Goal: Information Seeking & Learning: Learn about a topic

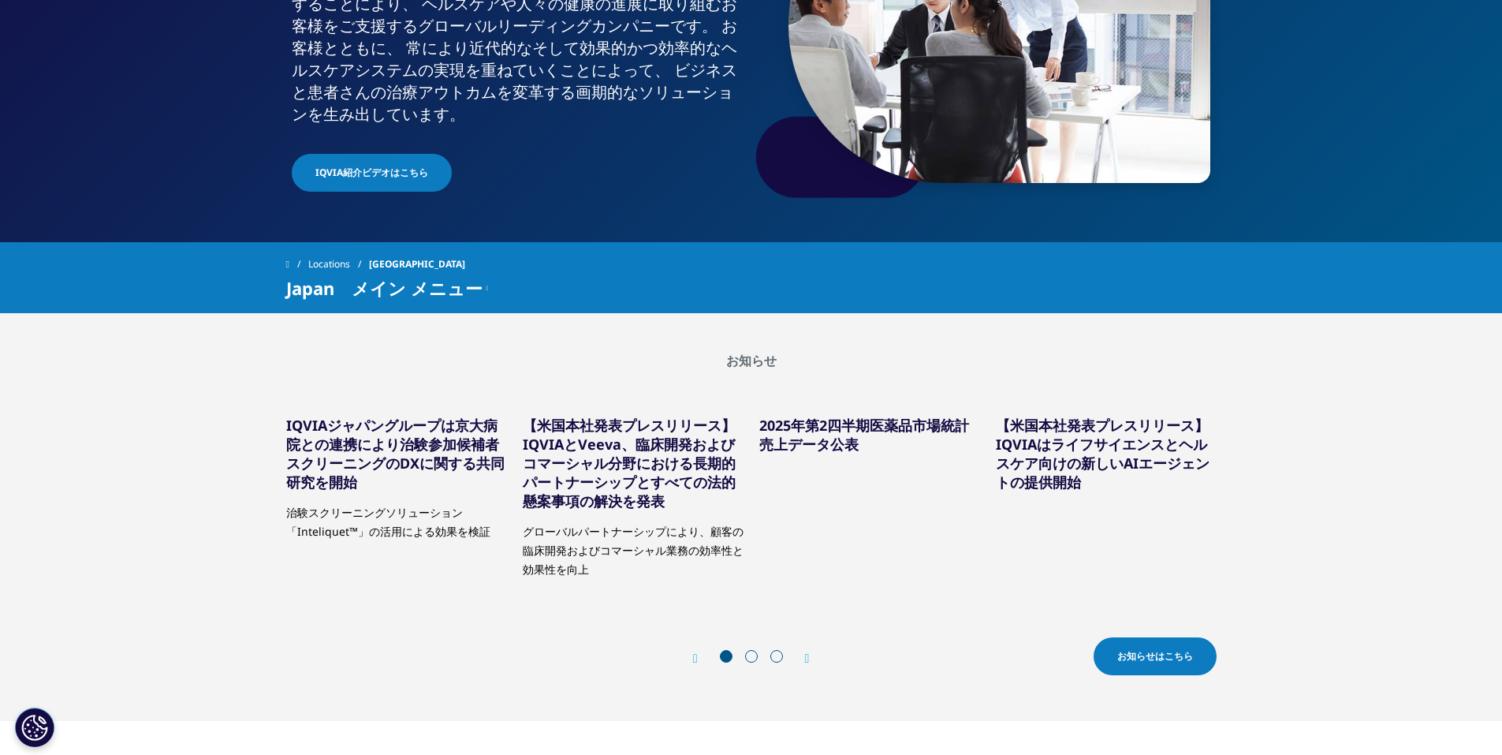
scroll to position [315, 0]
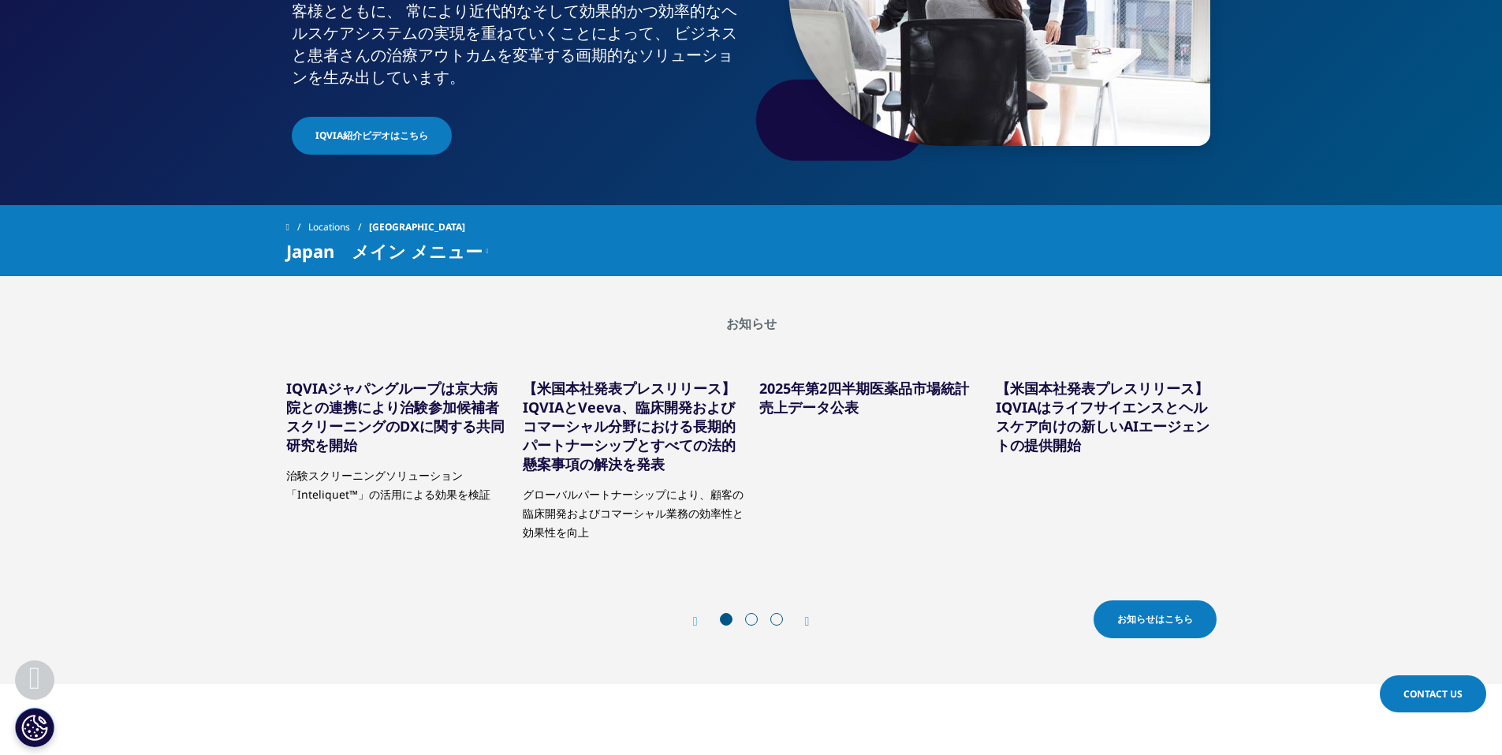
click at [1148, 621] on span "お知らせはこちら" at bounding box center [1156, 619] width 76 height 14
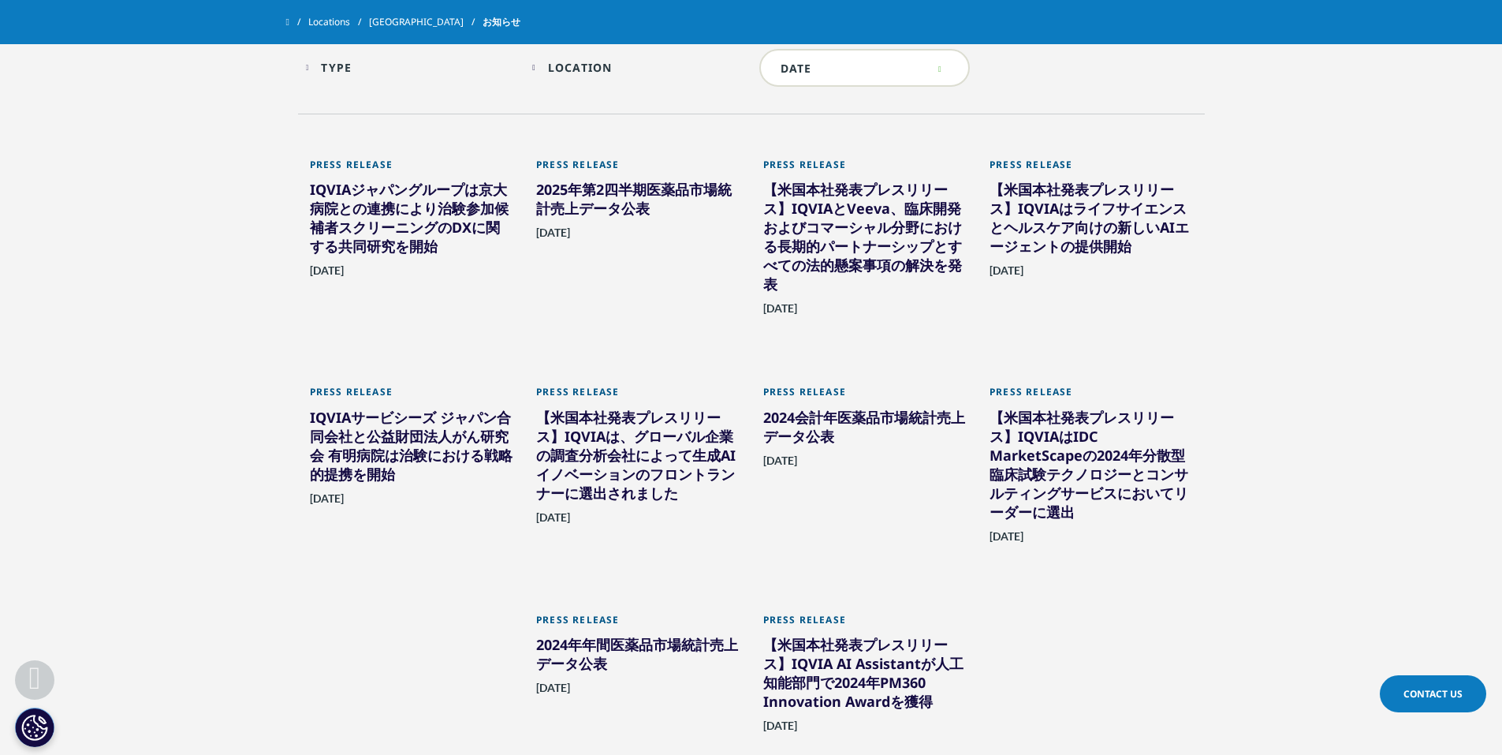
scroll to position [1035, 0]
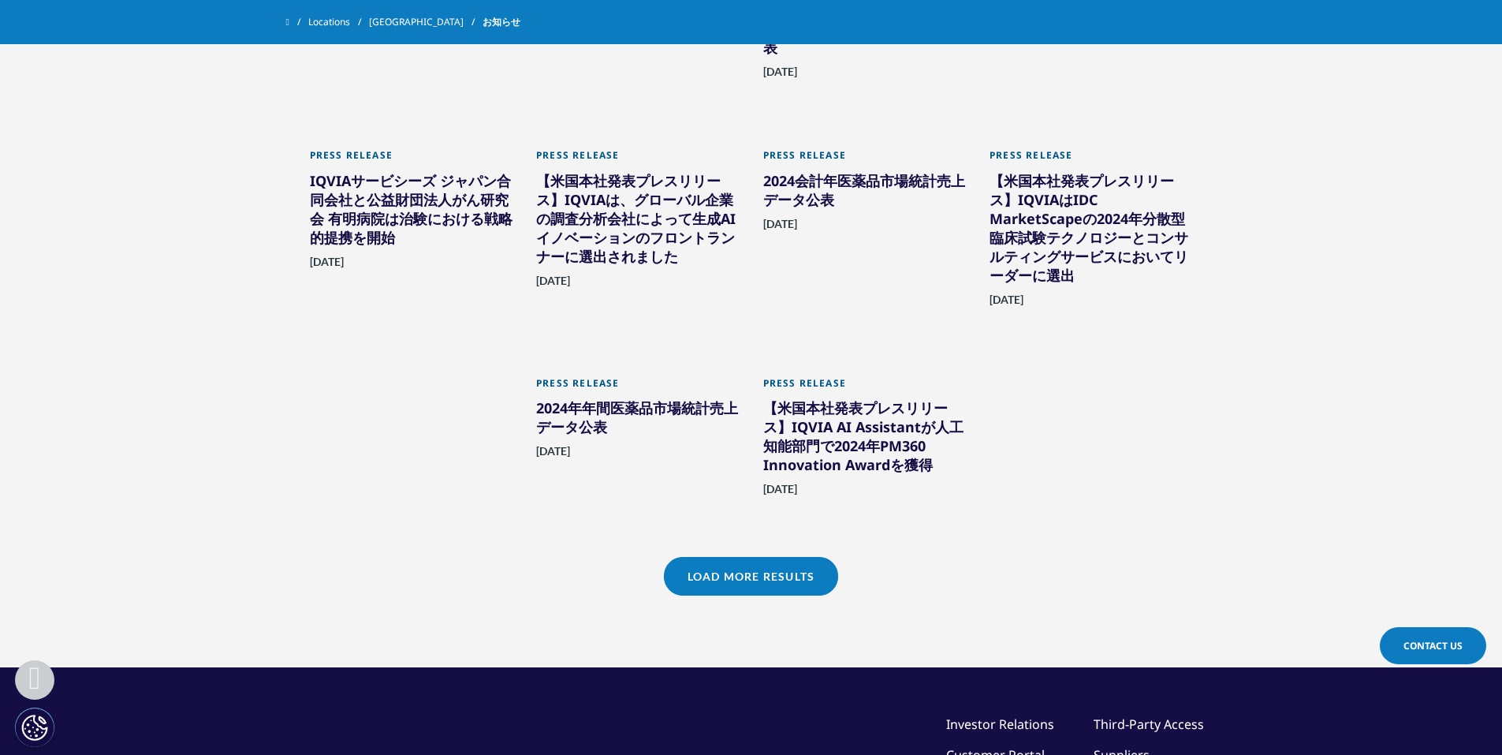
click at [756, 585] on link "Load More Results" at bounding box center [751, 576] width 174 height 39
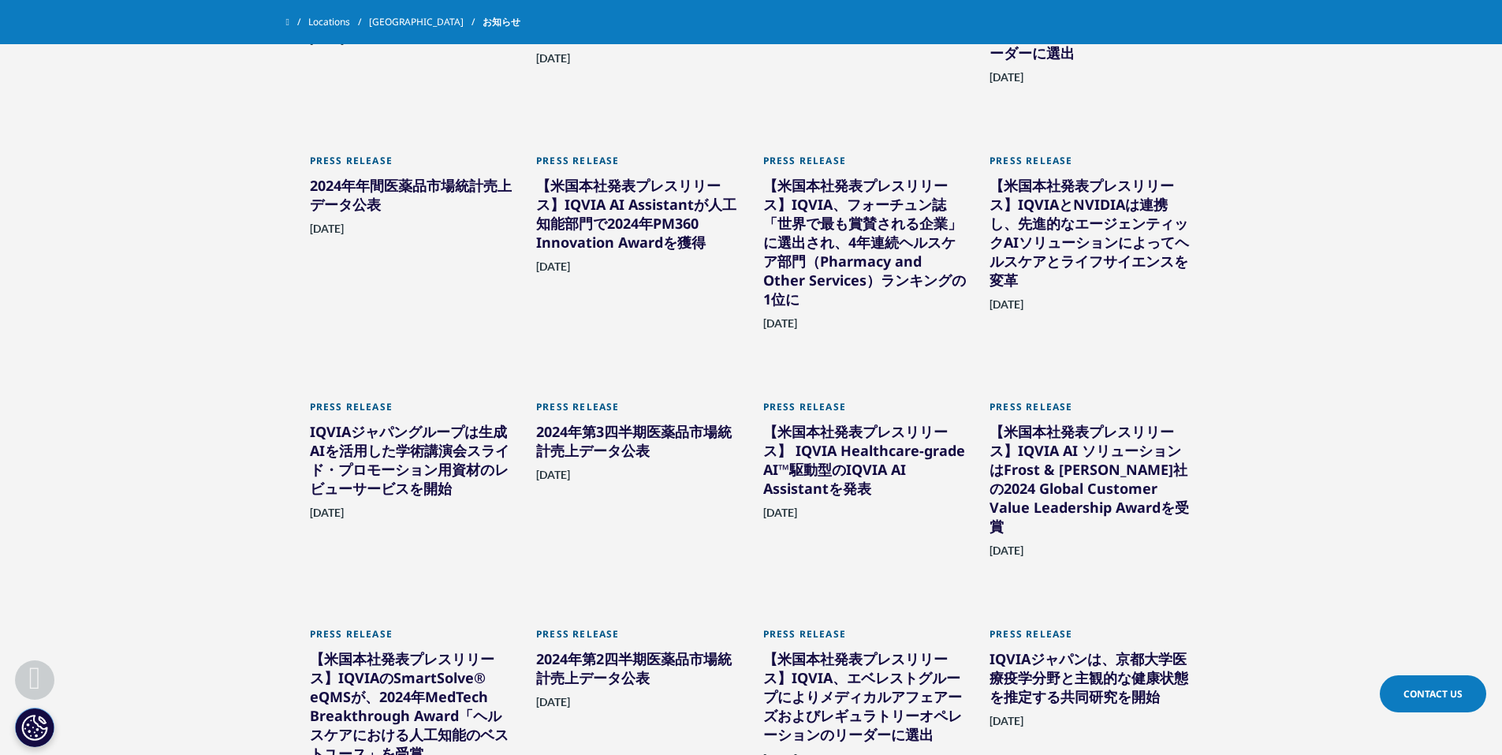
scroll to position [1350, 0]
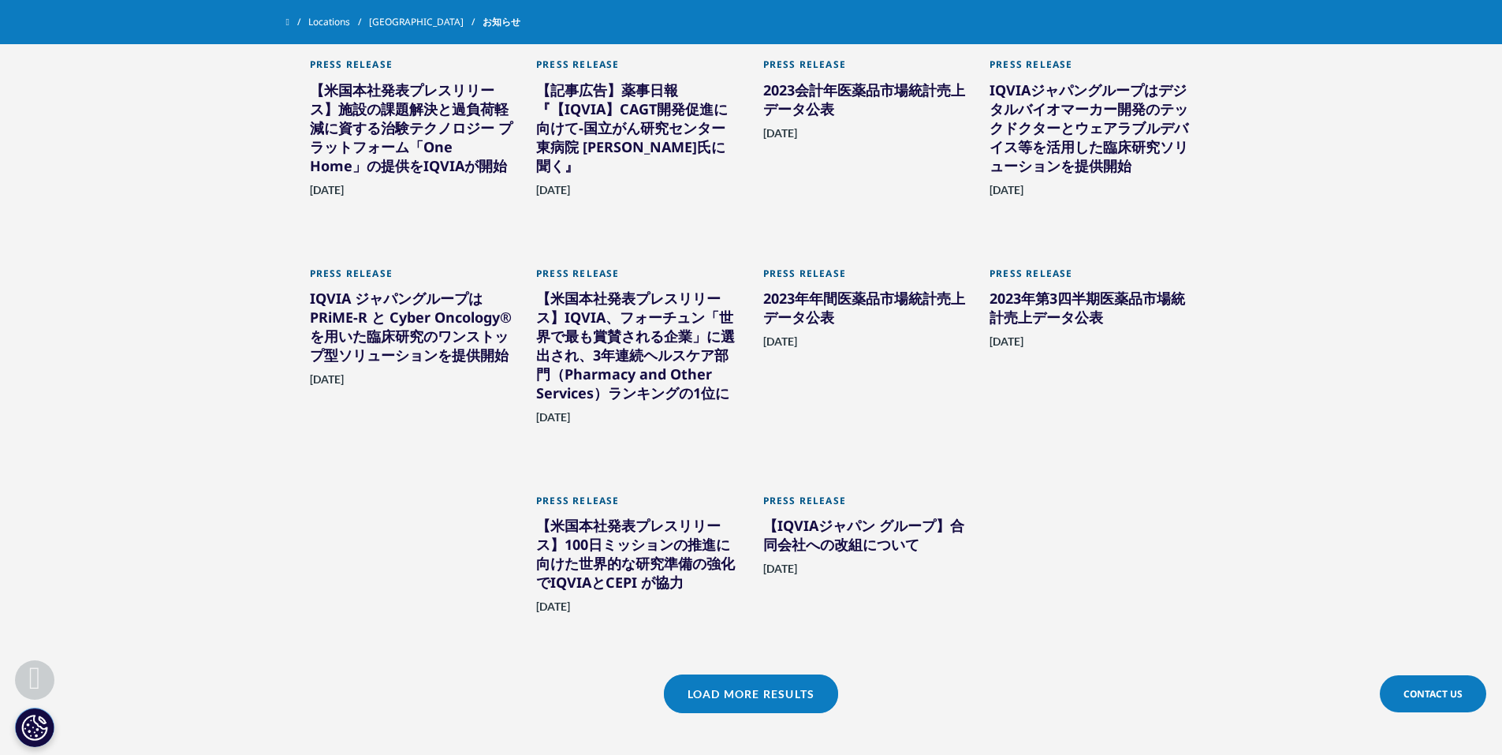
scroll to position [2060, 0]
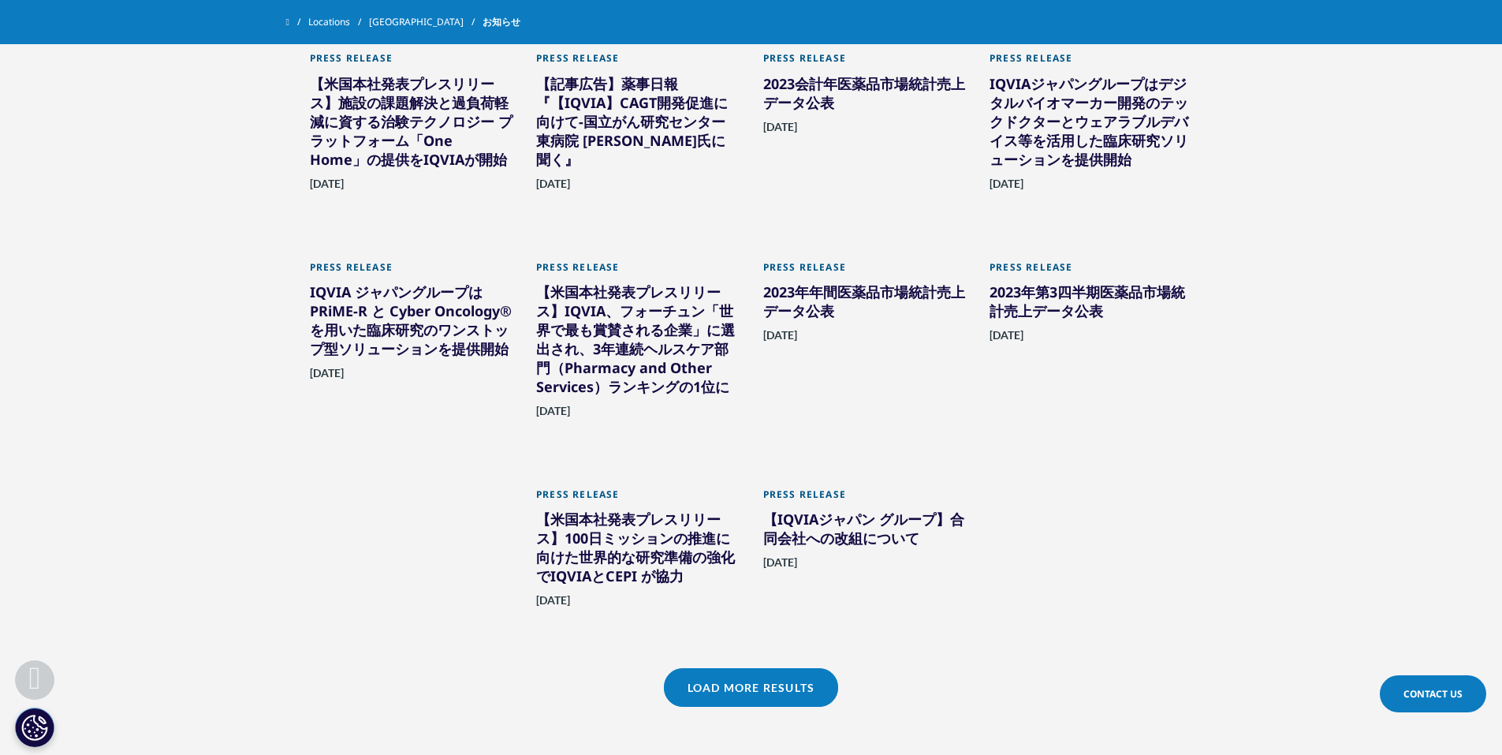
click at [796, 668] on link "Load More Results" at bounding box center [751, 687] width 174 height 39
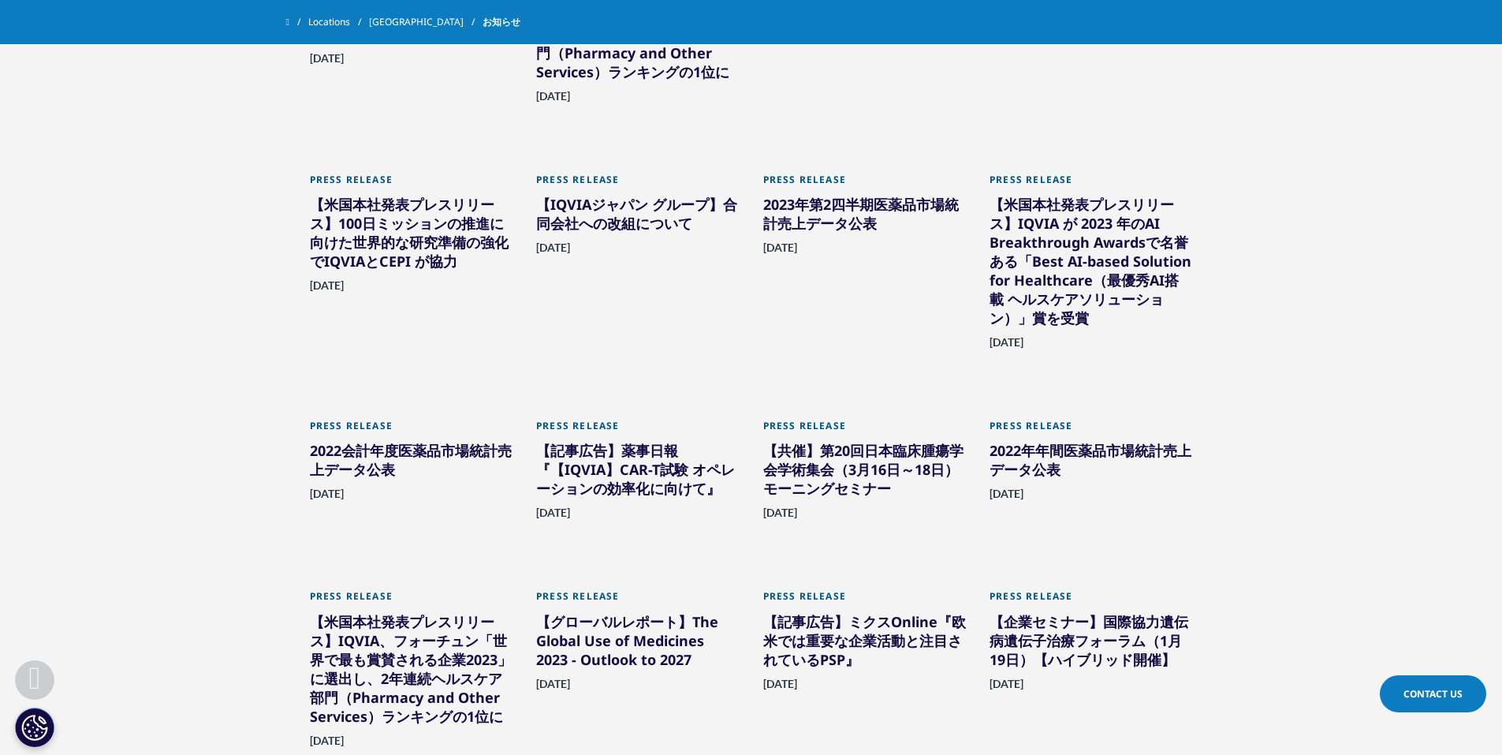
scroll to position [2376, 0]
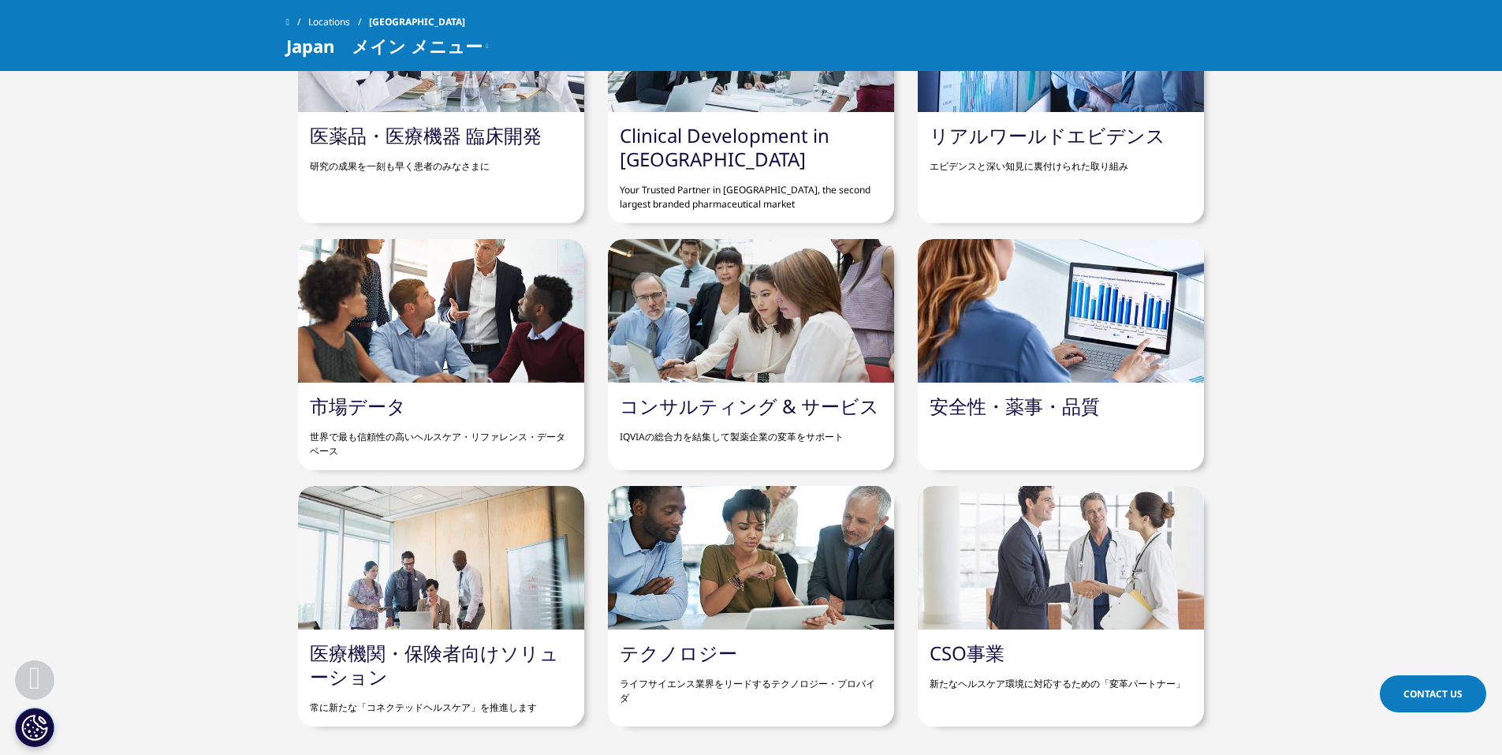
scroll to position [1418, 0]
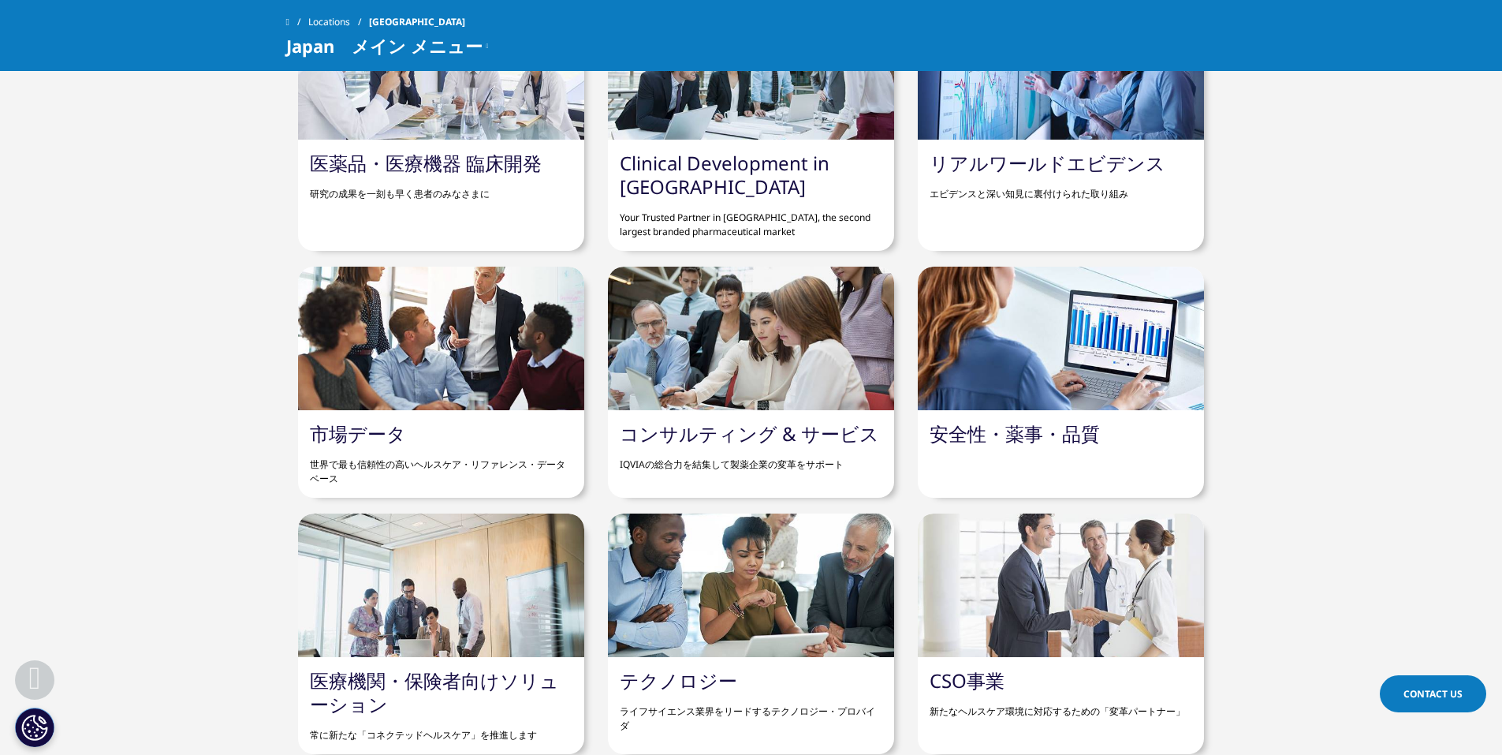
click at [864, 437] on link "コンサルティング & サービス" at bounding box center [749, 433] width 259 height 26
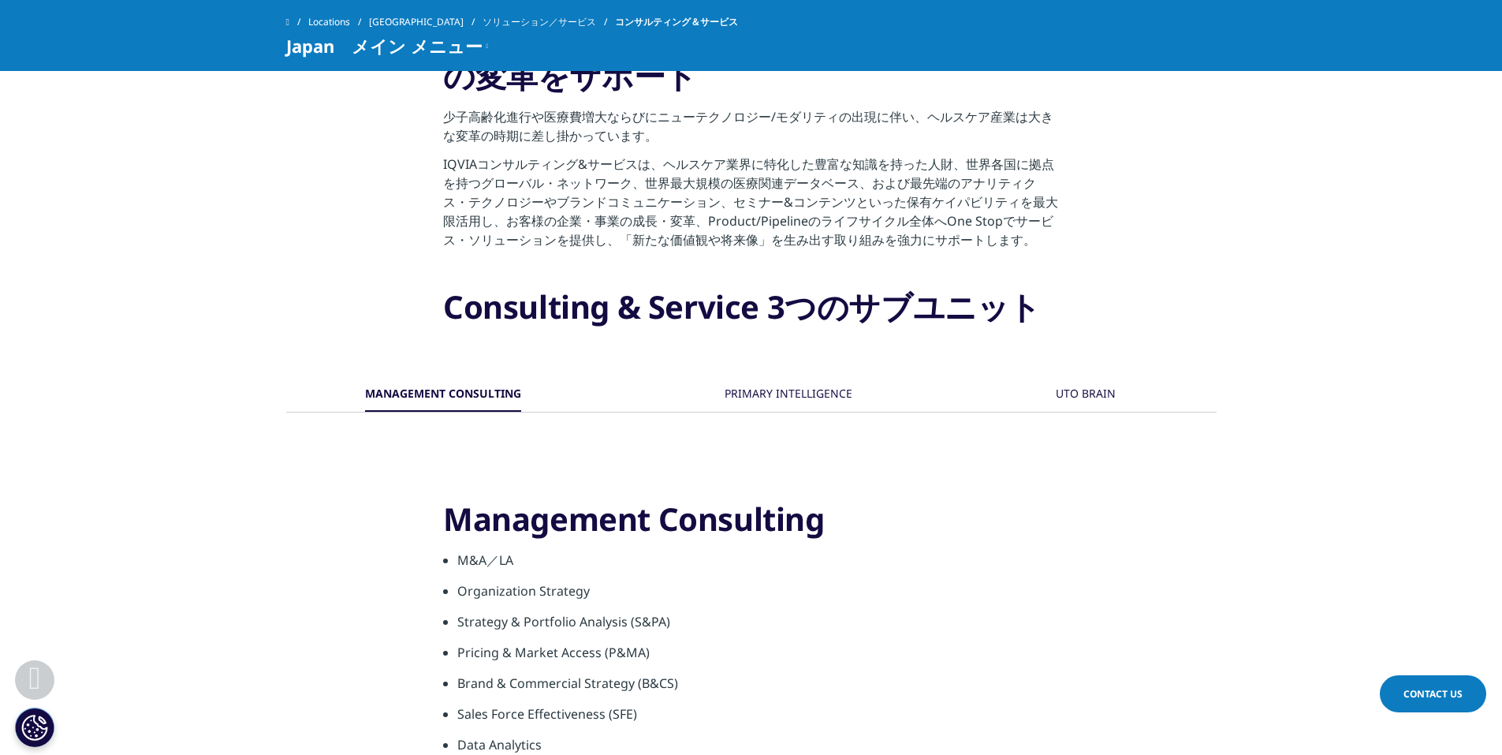
scroll to position [631, 0]
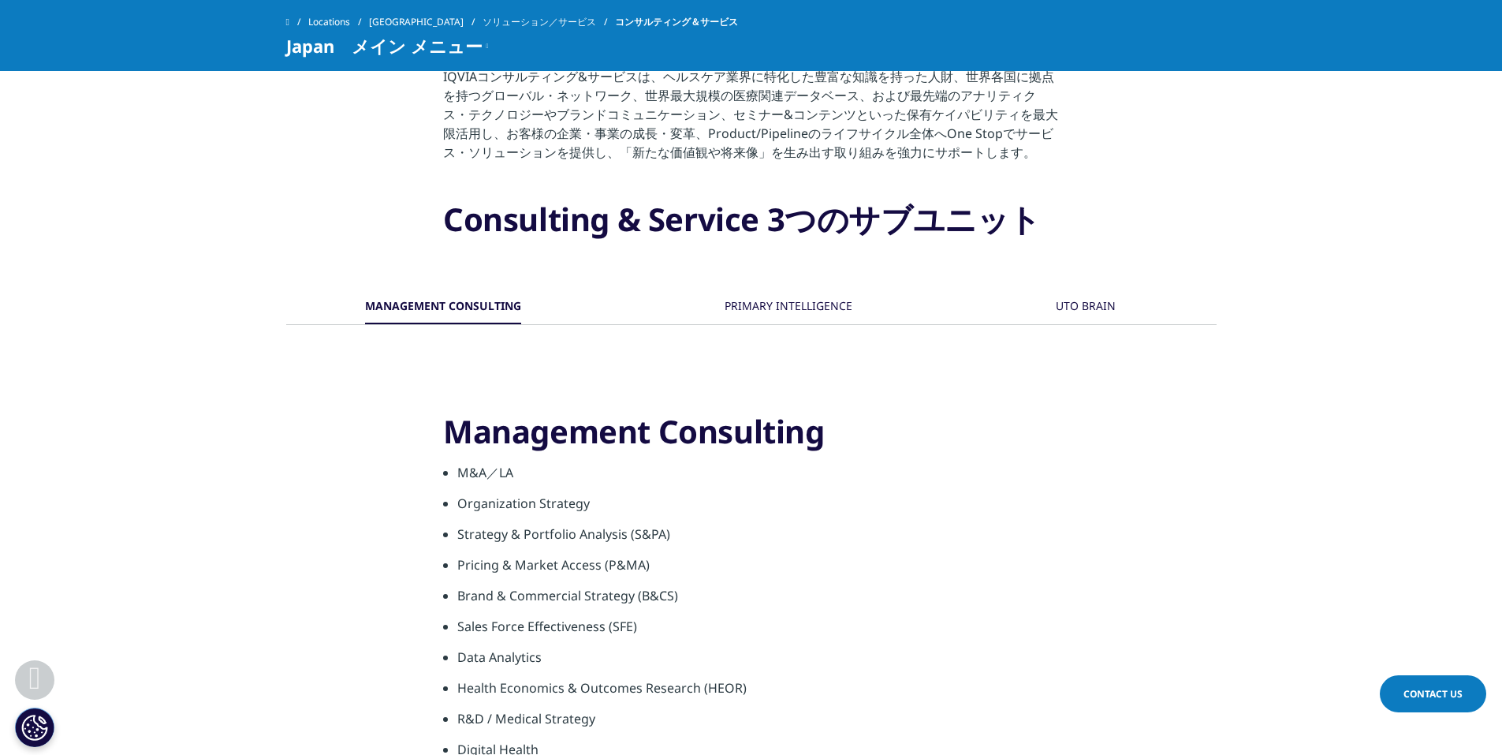
click at [1081, 302] on div "UTO BRAIN" at bounding box center [1086, 307] width 60 height 34
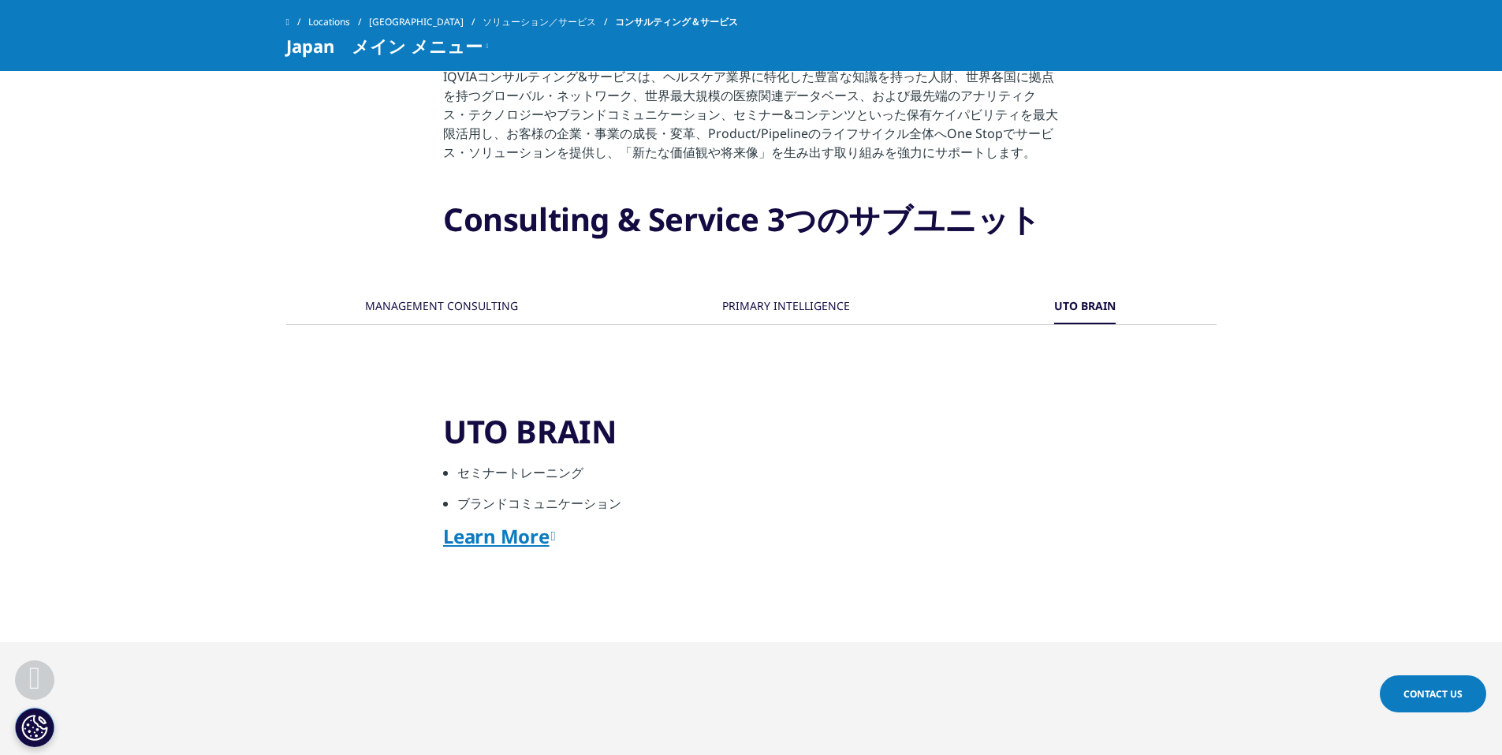
click at [841, 306] on div "PRIMARY INTELLIGENCE" at bounding box center [786, 307] width 128 height 34
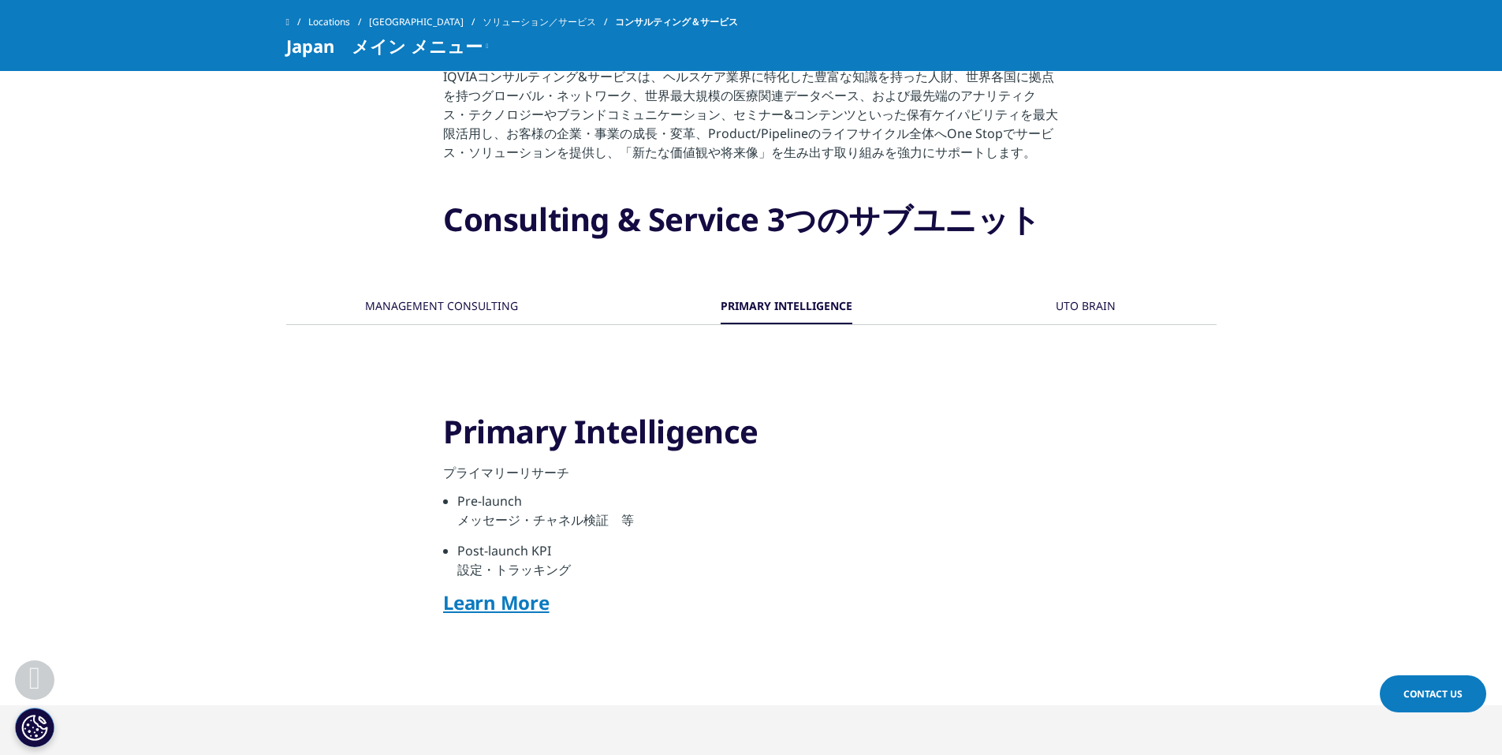
click at [478, 309] on div "MANAGEMENT CONSULTING" at bounding box center [441, 307] width 153 height 34
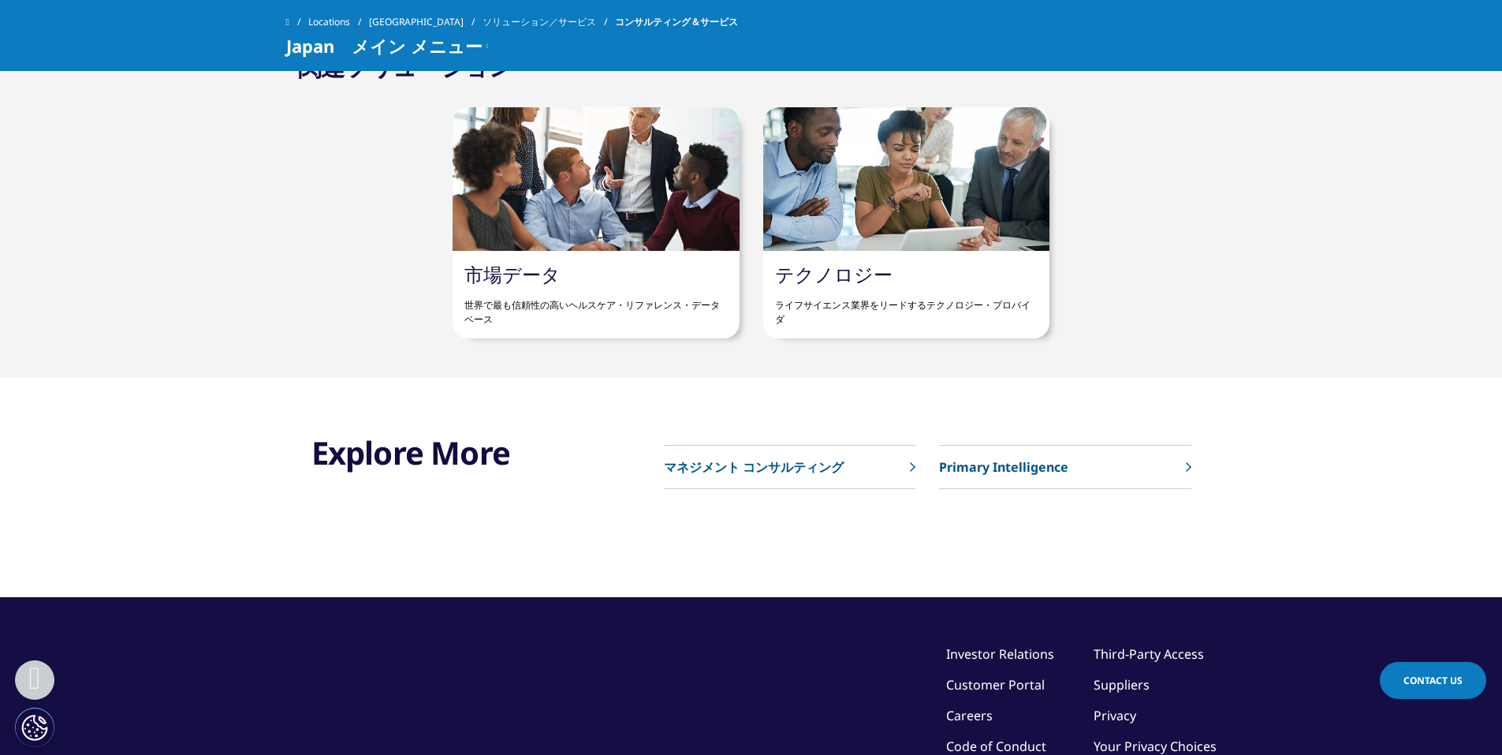
scroll to position [2208, 0]
click at [742, 470] on p "マネジメント コンサルティング" at bounding box center [754, 466] width 180 height 19
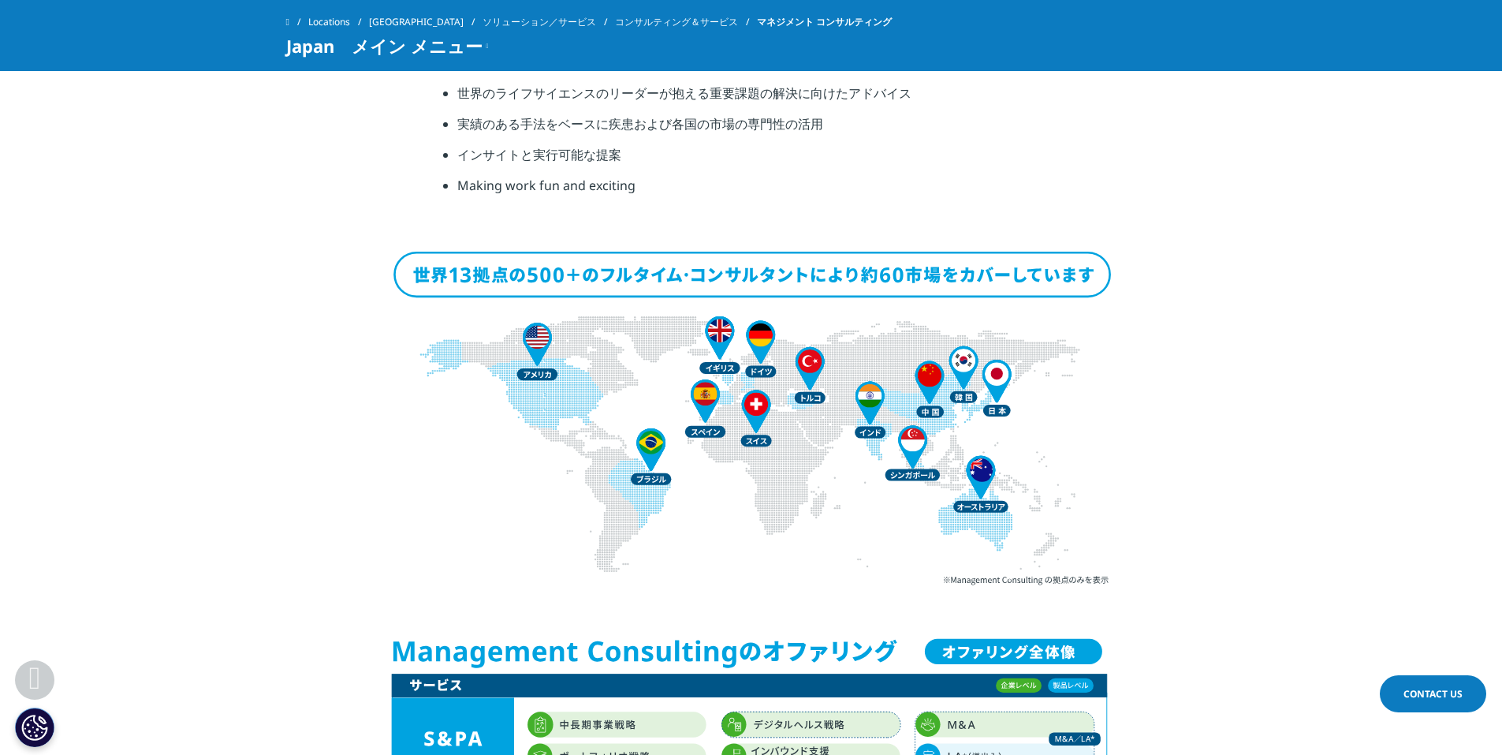
scroll to position [868, 0]
